Goal: Transaction & Acquisition: Purchase product/service

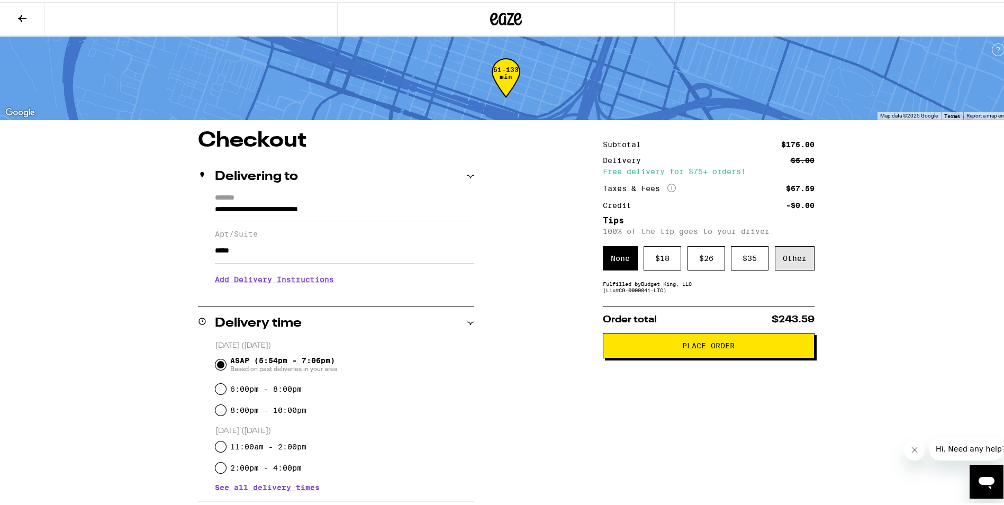
click at [789, 252] on div "Other" at bounding box center [795, 256] width 40 height 24
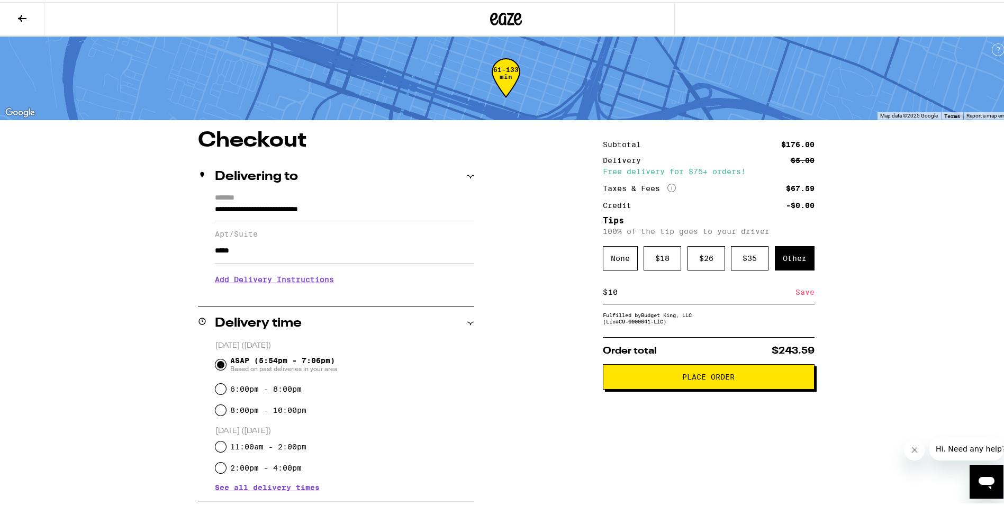
type input "10"
click at [797, 296] on div "Save" at bounding box center [804, 289] width 19 height 23
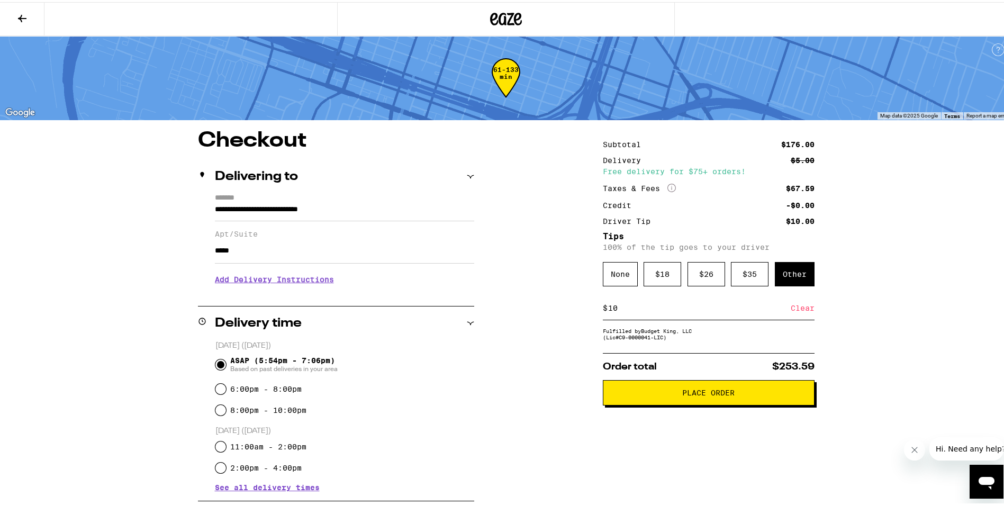
click at [21, 15] on icon at bounding box center [22, 16] width 8 height 7
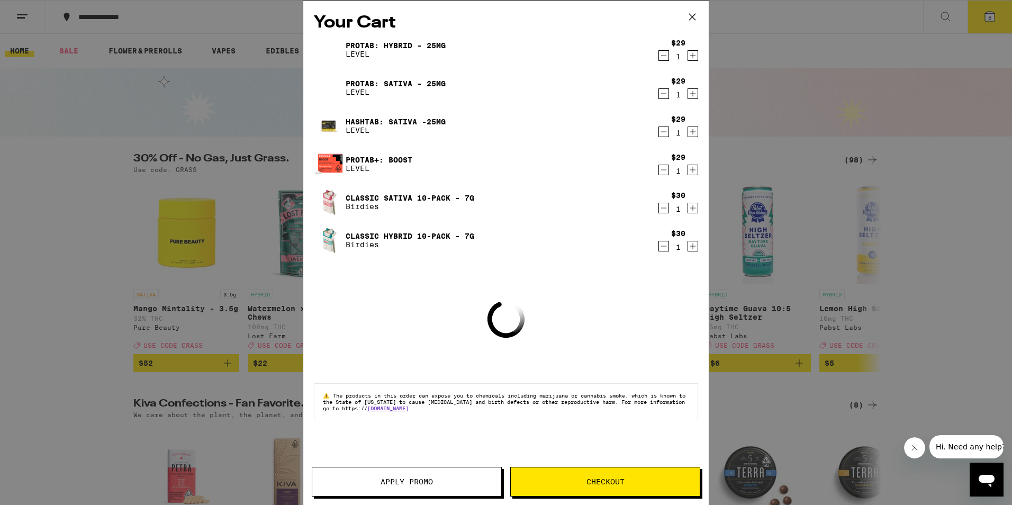
click at [399, 475] on button "Apply Promo" at bounding box center [407, 482] width 190 height 30
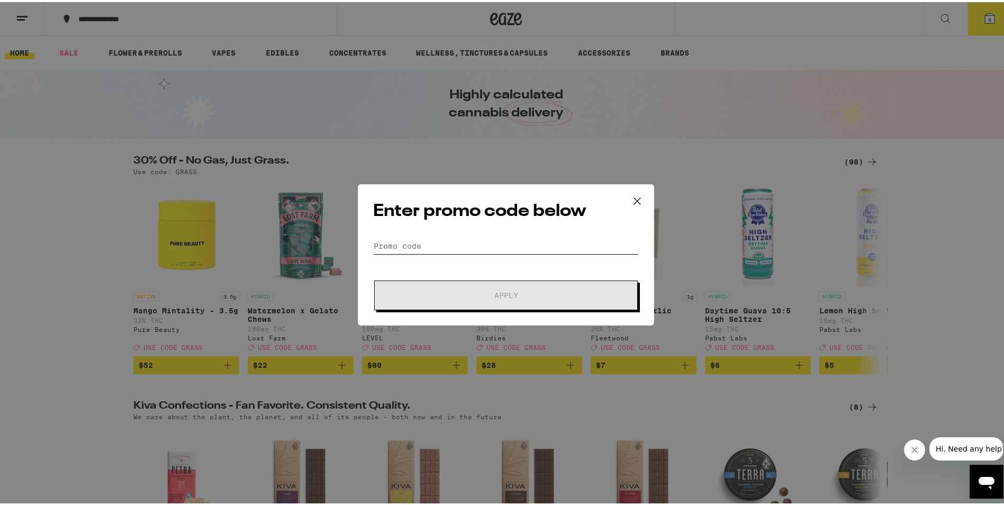
click at [434, 248] on input "Promo Code" at bounding box center [506, 244] width 266 height 16
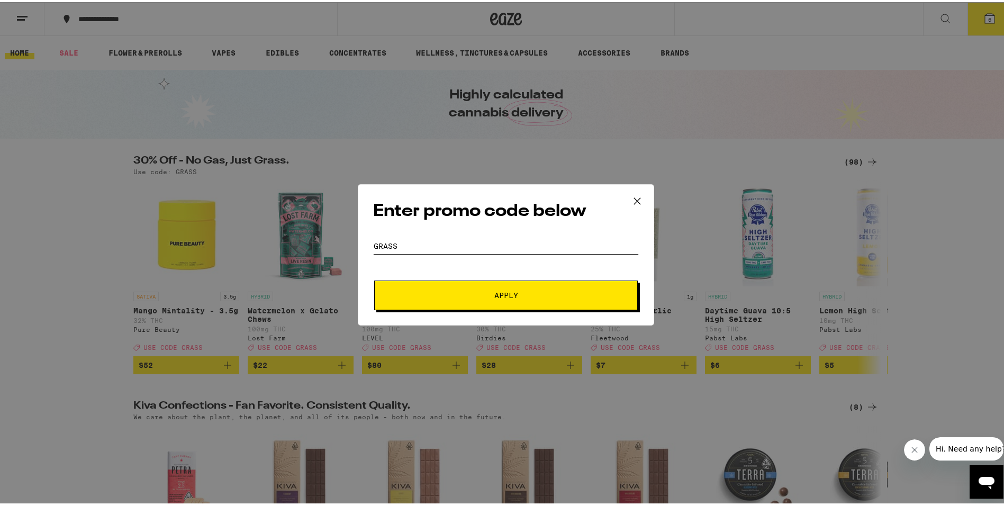
type input "grass"
click at [454, 287] on button "Apply" at bounding box center [505, 293] width 263 height 30
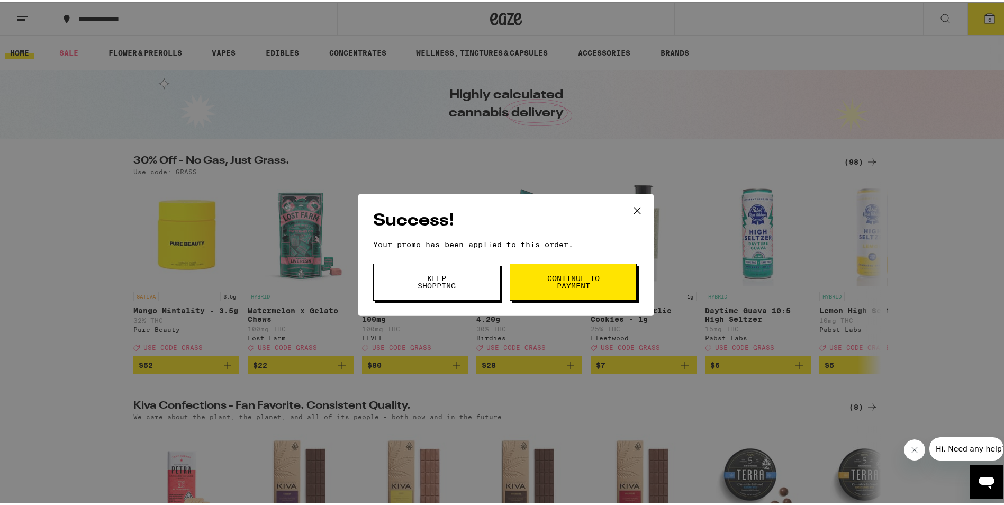
click at [561, 285] on span "Continue to payment" at bounding box center [573, 279] width 54 height 15
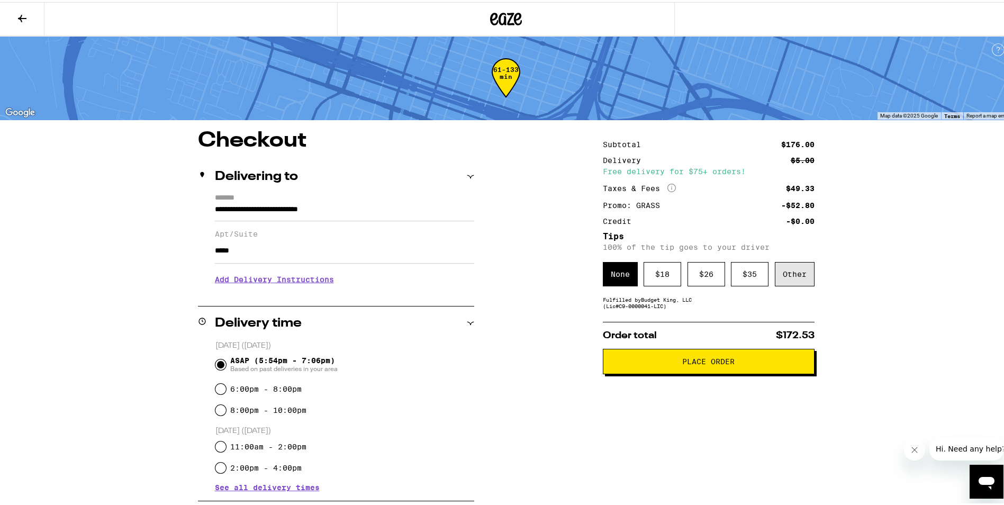
click at [792, 272] on div "Other" at bounding box center [795, 272] width 40 height 24
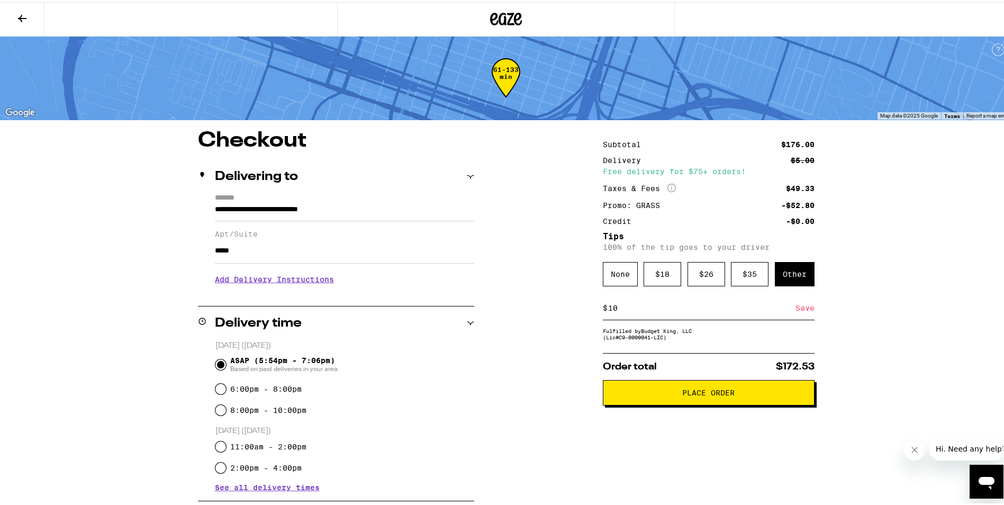
type input "10"
click at [803, 312] on div "Save" at bounding box center [804, 305] width 19 height 23
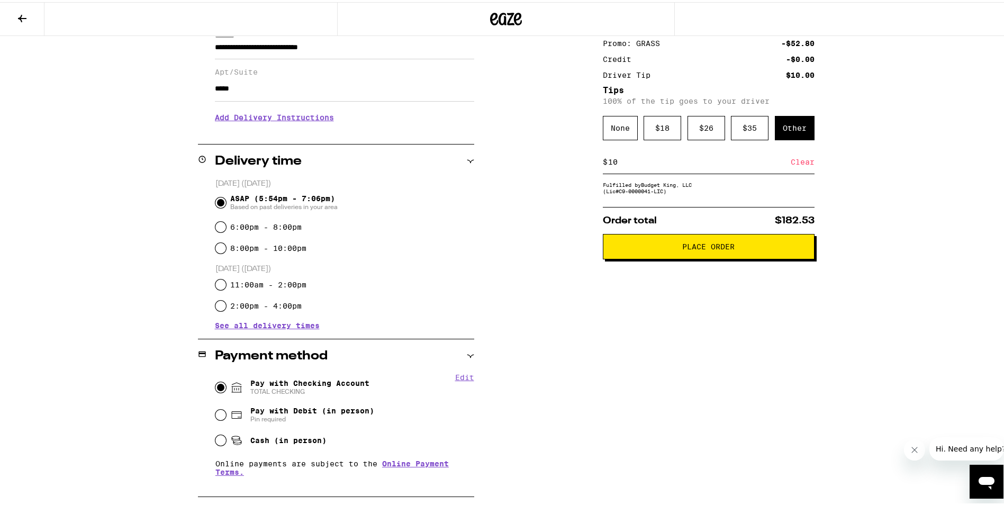
scroll to position [106, 0]
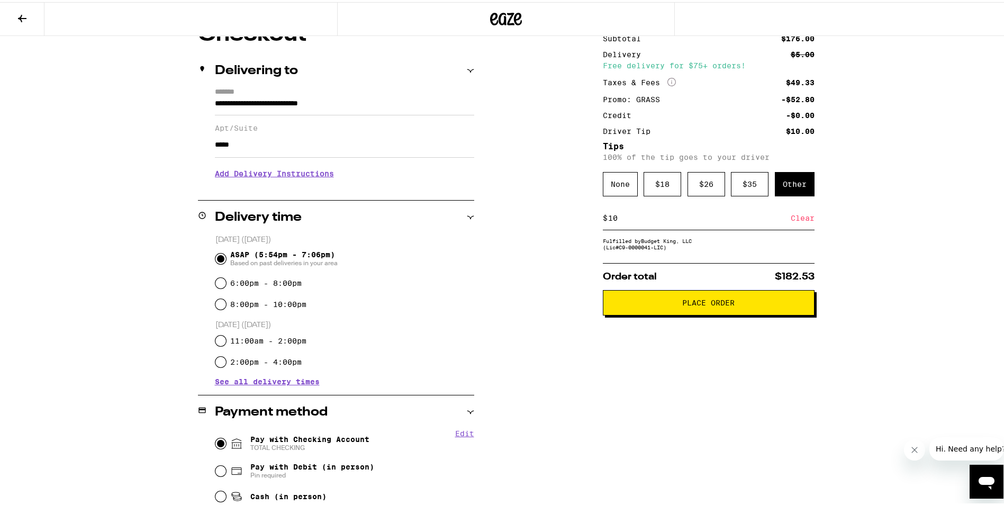
click at [230, 174] on h3 "Add Delivery Instructions" at bounding box center [344, 171] width 259 height 24
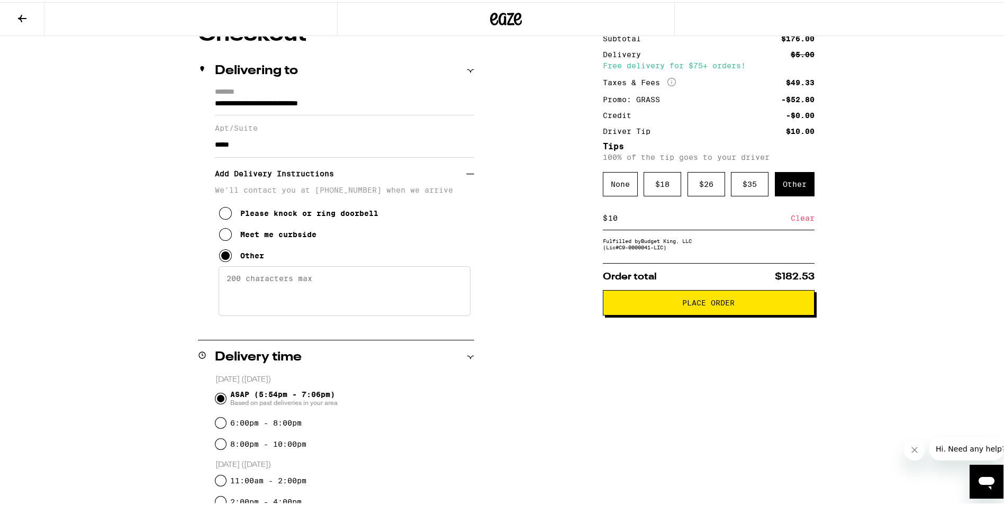
drag, startPoint x: 249, startPoint y: 266, endPoint x: 227, endPoint y: 280, distance: 25.7
paste textarea "Halfway down [GEOGRAPHIC_DATA] between 24th and 25th. The unit with the basketb…"
type textarea "Halfway down [GEOGRAPHIC_DATA] between 24th and 25th. The unit with the basketb…"
click at [749, 390] on div "Subtotal $176.00 Delivery $5.00 Free delivery for $75+ orders! Taxes & Fees Mor…" at bounding box center [709, 487] width 212 height 931
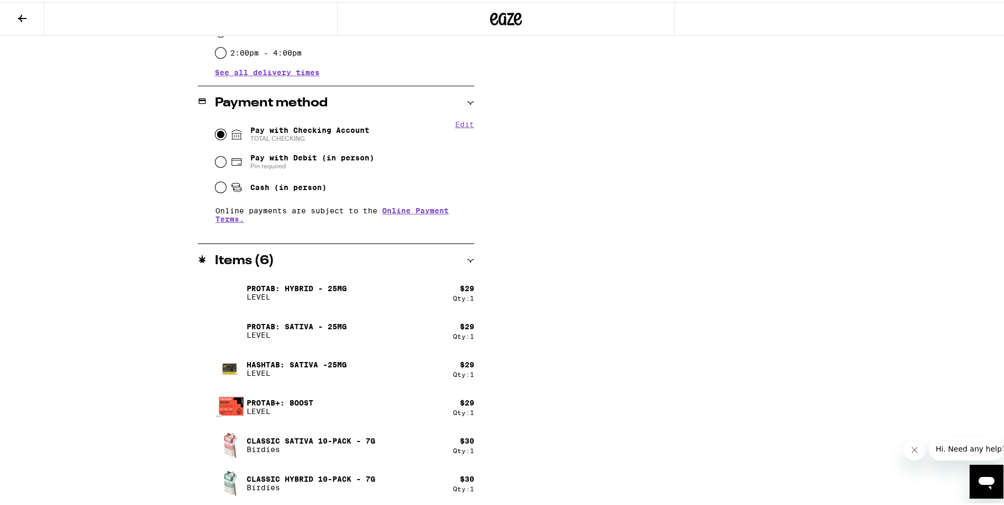
scroll to position [237, 0]
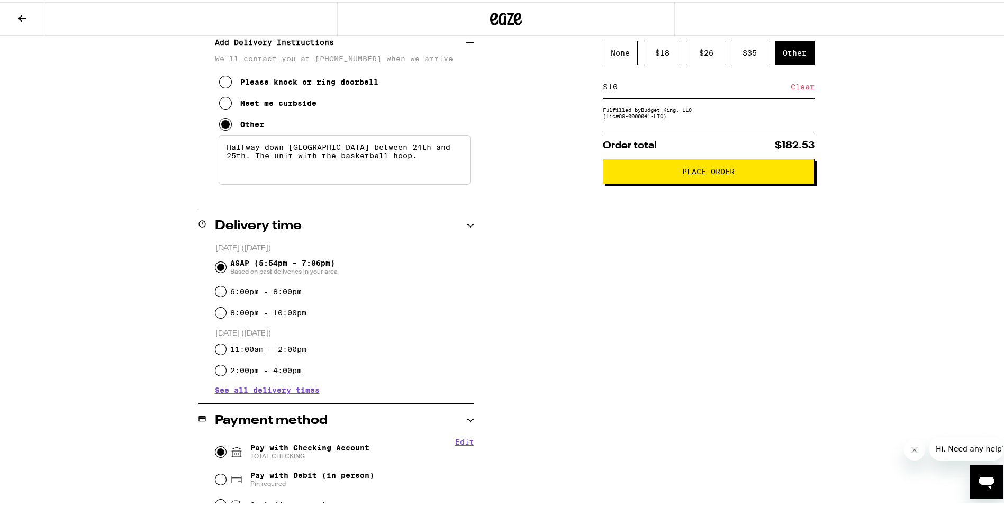
click at [713, 173] on span "Place Order" at bounding box center [708, 169] width 52 height 7
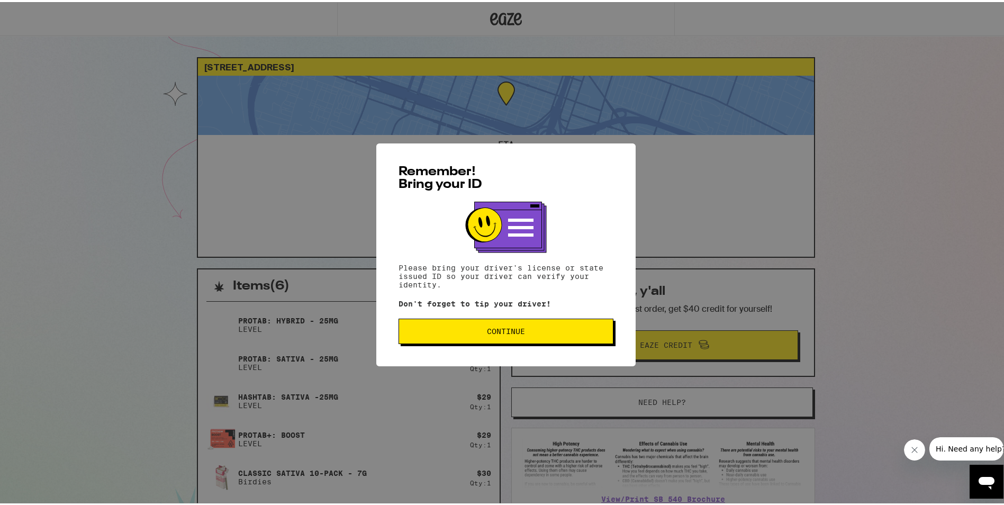
click at [506, 331] on span "Continue" at bounding box center [506, 328] width 38 height 7
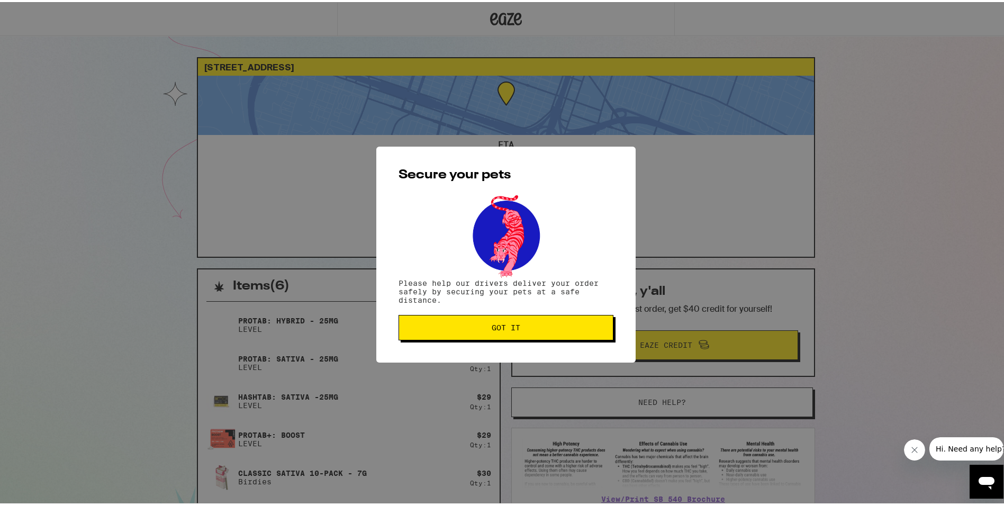
click at [511, 334] on button "Got it" at bounding box center [505, 325] width 215 height 25
